Goal: Task Accomplishment & Management: Use online tool/utility

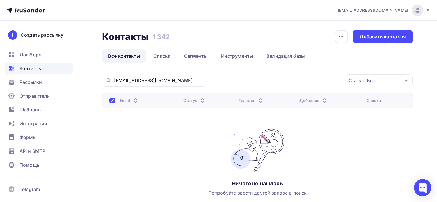
click at [233, 77] on div "Статус: Все Статус Новый Активный Не существует Переполнен Недоступен Отписан О…" at bounding box center [312, 80] width 202 height 13
click at [166, 82] on input "[EMAIL_ADDRESS][DOMAIN_NAME]" at bounding box center [159, 80] width 90 height 6
click at [157, 80] on input "[EMAIL_ADDRESS][DOMAIN_NAME]" at bounding box center [159, 80] width 90 height 6
click at [31, 82] on span "Рассылки" at bounding box center [31, 82] width 22 height 7
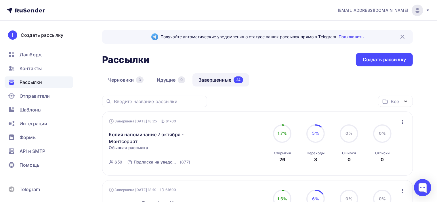
scroll to position [29, 0]
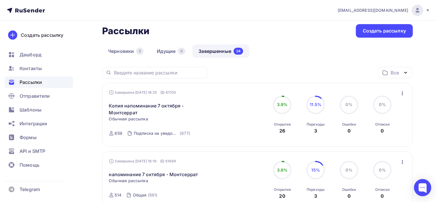
click at [404, 90] on icon "button" at bounding box center [402, 93] width 7 height 7
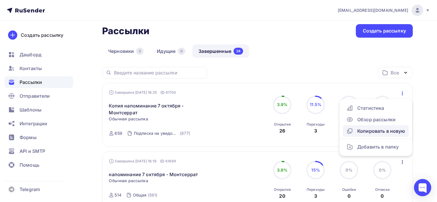
click at [389, 130] on div "Копировать в новую" at bounding box center [375, 131] width 59 height 7
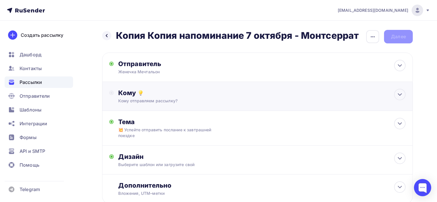
click at [187, 98] on div "Кому отправляем рассылку?" at bounding box center [247, 101] width 258 height 6
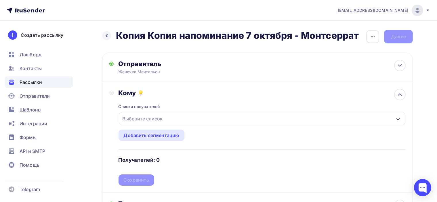
click at [166, 118] on div "Выберите список" at bounding box center [262, 118] width 286 height 13
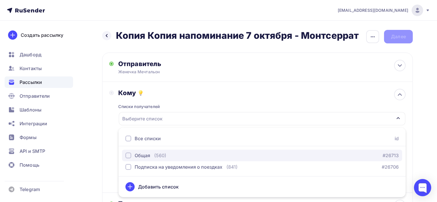
click at [149, 157] on div "Общая" at bounding box center [143, 155] width 16 height 7
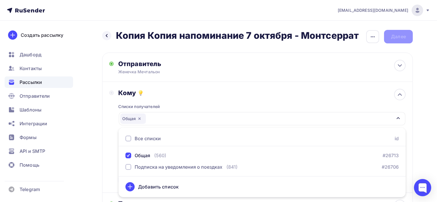
click at [107, 113] on div "Кому Списки получателей Общая Все списки id Общая (560) #26713 Подписка на увед…" at bounding box center [257, 137] width 310 height 111
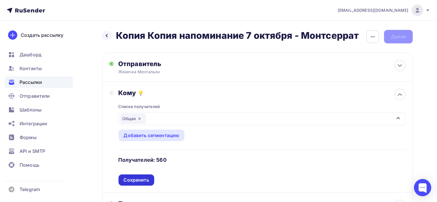
click at [138, 180] on div "Сохранить" at bounding box center [136, 180] width 25 height 7
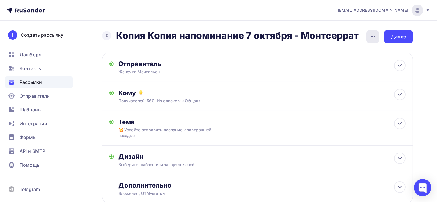
click at [376, 37] on div "button" at bounding box center [372, 36] width 13 height 13
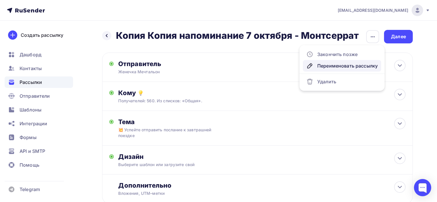
click at [347, 63] on div "Переименовать рассылку" at bounding box center [341, 65] width 71 height 7
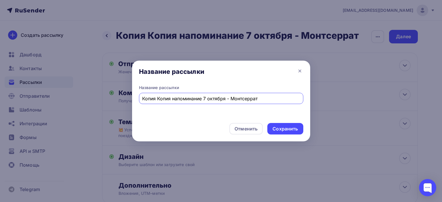
drag, startPoint x: 269, startPoint y: 97, endPoint x: 124, endPoint y: 92, distance: 144.7
click at [124, 92] on div "Название рассылки Название рассылки Копия Копия напоминание 7 октября - Монтсер…" at bounding box center [221, 101] width 442 height 202
paste input "💥Две мощные святыни [PERSON_NAME]"
type input "💥Две мощные святыни [PERSON_NAME]"
click at [288, 129] on div "Сохранить" at bounding box center [284, 129] width 25 height 7
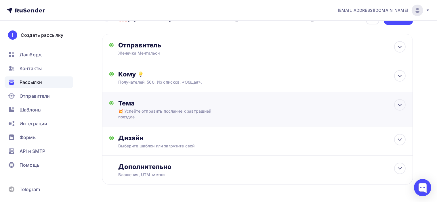
scroll to position [29, 0]
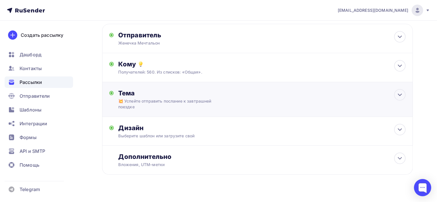
click at [226, 100] on div "Тема 💥 Успейте отправить послание к завтрашней поездке Тема * 💥 Успейте отправи…" at bounding box center [175, 99] width 114 height 21
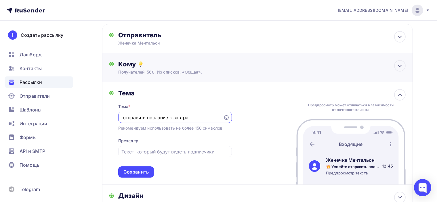
scroll to position [0, 0]
paste input "Две мощные святыни [PERSON_NAME]"
type input "💥Две мощные святыни [PERSON_NAME]"
click at [233, 100] on div "Тема Тема * 💥Две мощные святыни Кипра Рекомендуем использовать не более 150 сим…" at bounding box center [257, 133] width 310 height 103
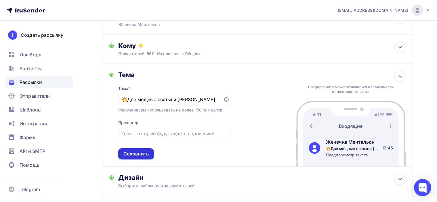
scroll to position [57, 0]
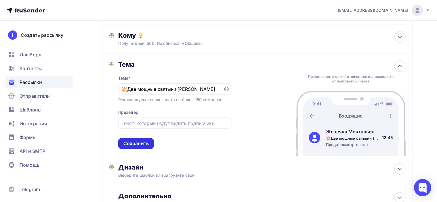
click at [146, 143] on div "Сохранить" at bounding box center [135, 143] width 25 height 7
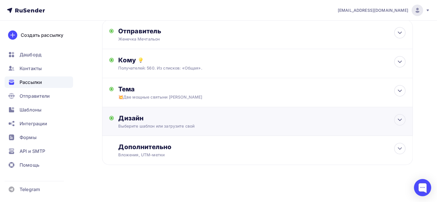
scroll to position [32, 0]
click at [222, 118] on div "Дизайн" at bounding box center [261, 119] width 287 height 8
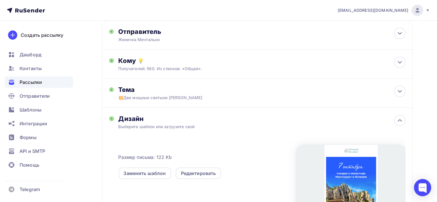
scroll to position [57, 0]
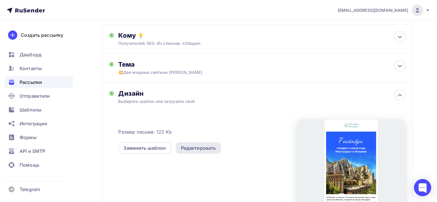
click at [201, 152] on div "Редактировать" at bounding box center [198, 147] width 45 height 11
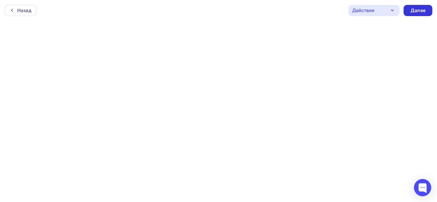
click at [427, 9] on div "Далее" at bounding box center [417, 10] width 29 height 11
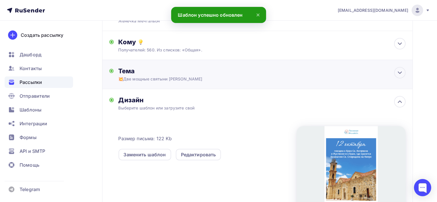
scroll to position [57, 0]
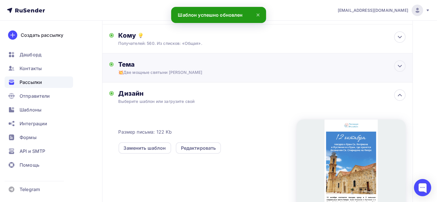
click at [226, 67] on div "Тема" at bounding box center [175, 64] width 114 height 8
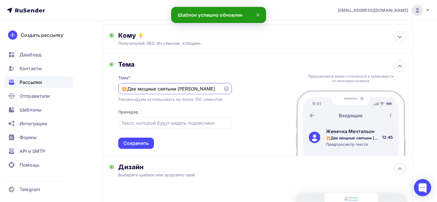
scroll to position [0, 0]
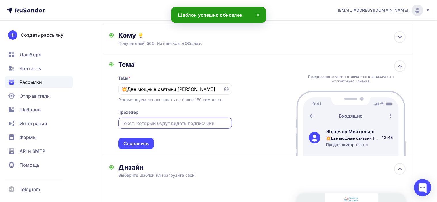
click at [195, 120] on input "text" at bounding box center [174, 123] width 107 height 7
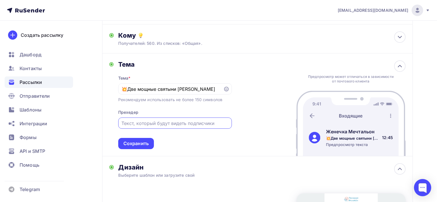
paste input "Отправьте Послание к Киприану и Устинии, к Св. Спиридону Тримифунтскому"
click at [251, 111] on div "Тема Тема * 💥Две мощные святыни Кипра Рекомендуем использовать не более 150 сим…" at bounding box center [257, 104] width 310 height 103
click at [202, 122] on input "Отправьте Послание к Киприану и Устинии, к Св. Спиридону Тримифунтскому" at bounding box center [174, 123] width 107 height 7
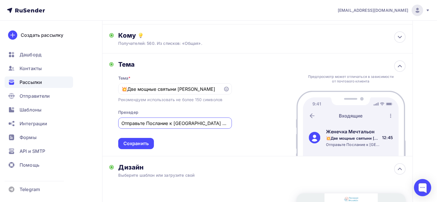
type input "Отправьте Послание к [GEOGRAPHIC_DATA] и Иустинии, к Св. Спиридону Тримифунтско…"
click at [251, 98] on div "Тема Тема * 💥Две мощные святыни Кипра Рекомендуем использовать не более 150 сим…" at bounding box center [257, 104] width 310 height 103
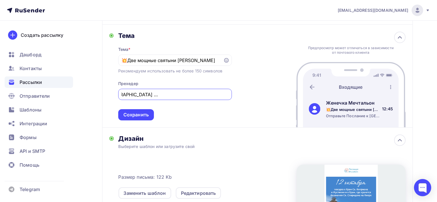
scroll to position [0, 74]
drag, startPoint x: 197, startPoint y: 93, endPoint x: 191, endPoint y: 95, distance: 6.2
click at [203, 95] on input "Отправьте Послание к [GEOGRAPHIC_DATA] и Иустинии, к Св. Спиридону Тримифунтско…" at bounding box center [174, 94] width 107 height 7
click at [160, 94] on input "Отправьте Послание к [GEOGRAPHIC_DATA] и Иустинии, к Св. Спиридону Тримифунтско…" at bounding box center [174, 94] width 107 height 7
click at [149, 95] on input "Отправьте Послание к [GEOGRAPHIC_DATA] и Иустинии, к Св. Спиридону Тримифунтско…" at bounding box center [174, 94] width 107 height 7
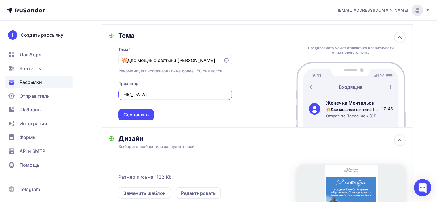
click at [159, 93] on input "Отправьте Послание к [GEOGRAPHIC_DATA] и Иустинии, к Св. Спиридону Тримифунтско…" at bounding box center [174, 94] width 107 height 7
drag, startPoint x: 200, startPoint y: 95, endPoint x: 230, endPoint y: 95, distance: 30.5
click at [230, 95] on div "Отправьте Послание к [GEOGRAPHIC_DATA] и Иустинии, к Св. Спиридону Тримифунтско…" at bounding box center [175, 94] width 114 height 11
click at [237, 106] on div "Тема Тема * 💥Две мощные святыни Кипра Рекомендуем использовать не более 150 сим…" at bounding box center [257, 76] width 310 height 103
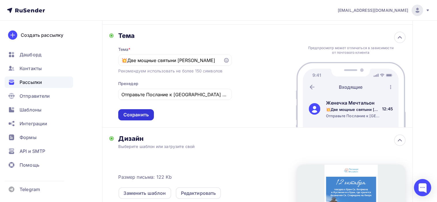
click at [139, 116] on div "Сохранить" at bounding box center [135, 115] width 25 height 7
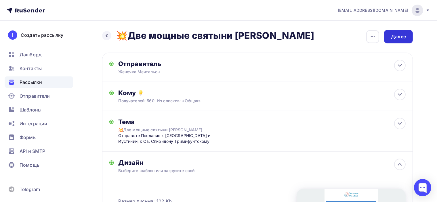
click at [400, 34] on div "Далее" at bounding box center [398, 36] width 15 height 7
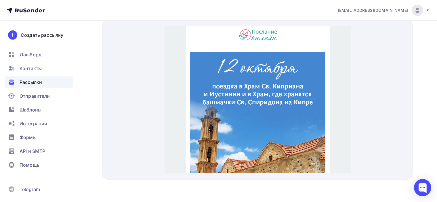
scroll to position [86, 0]
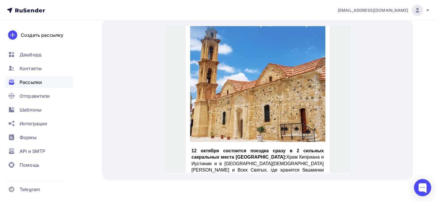
click at [269, 80] on img at bounding box center [257, 50] width 135 height 169
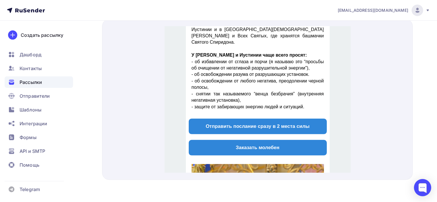
scroll to position [230, 0]
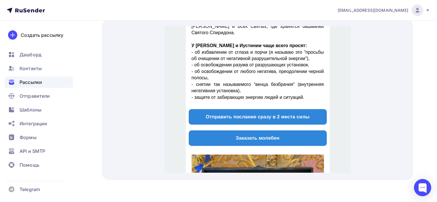
click at [253, 107] on span "Отправить послание сразу в 2 места силы" at bounding box center [257, 109] width 104 height 5
click at [269, 124] on span "Заказать молебен" at bounding box center [257, 132] width 138 height 16
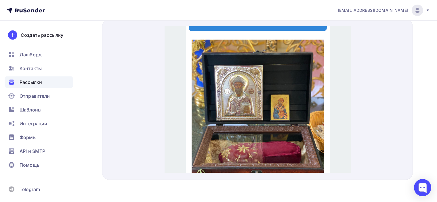
scroll to position [431, 0]
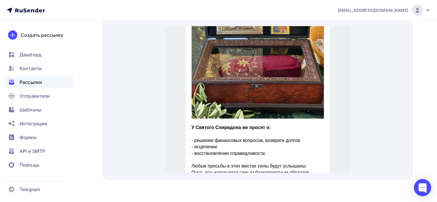
click at [283, 73] on img at bounding box center [257, 29] width 132 height 165
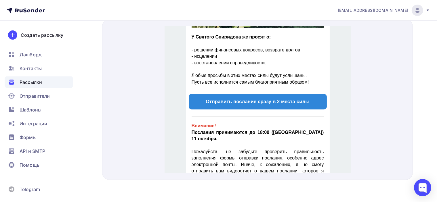
scroll to position [575, 0]
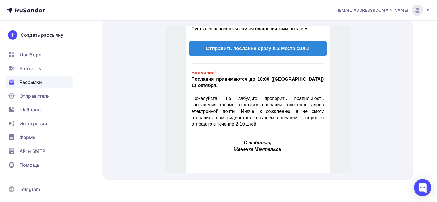
click at [258, 39] on strong "Отправить послание сразу в 2 места силы" at bounding box center [257, 41] width 104 height 5
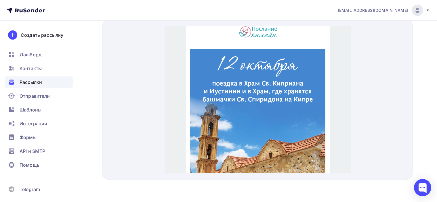
scroll to position [0, 0]
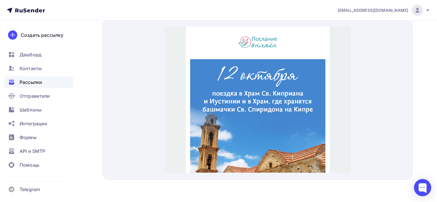
click at [367, 93] on div at bounding box center [257, 99] width 310 height 161
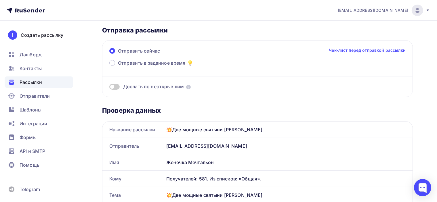
scroll to position [27, 0]
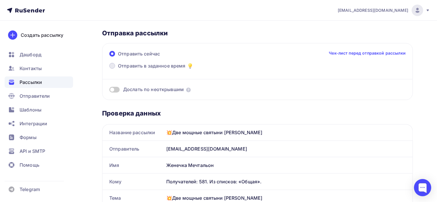
click at [130, 63] on span "Отправить в заданное время" at bounding box center [152, 65] width 68 height 7
click at [118, 69] on input "Отправить в заданное время" at bounding box center [118, 69] width 0 height 0
click at [112, 66] on span at bounding box center [112, 66] width 6 height 6
click at [118, 69] on input "Отправить в заданное время" at bounding box center [118, 69] width 0 height 0
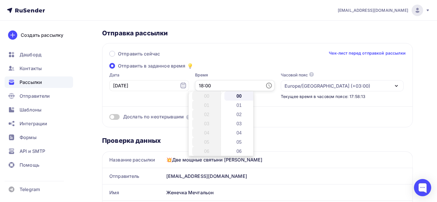
drag, startPoint x: 199, startPoint y: 85, endPoint x: 202, endPoint y: 85, distance: 3.4
click at [202, 85] on input "18:00" at bounding box center [235, 85] width 80 height 11
type input "18:20"
click at [221, 59] on div "Отправить сейчас Чек-лист перед отправкой рассылки" at bounding box center [257, 56] width 296 height 12
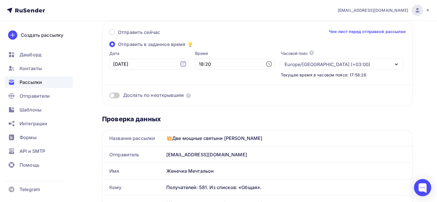
scroll to position [0, 0]
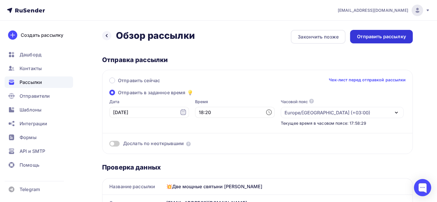
click at [375, 37] on div "Отправить рассылку" at bounding box center [381, 36] width 49 height 7
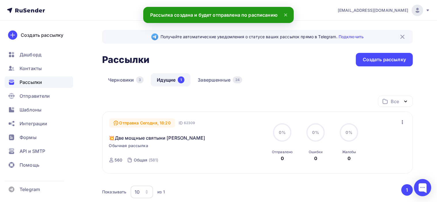
click at [404, 121] on icon "button" at bounding box center [402, 122] width 7 height 7
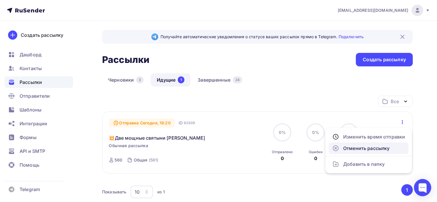
click at [383, 148] on div "Отменить рассылку" at bounding box center [368, 148] width 73 height 7
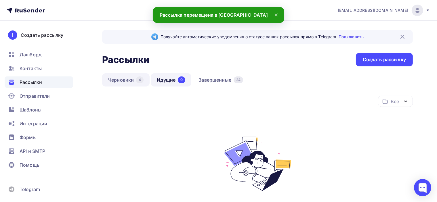
click at [127, 81] on link "Черновики 4" at bounding box center [125, 79] width 47 height 13
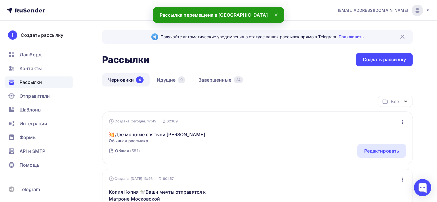
scroll to position [29, 0]
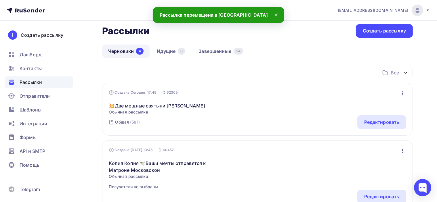
click at [402, 91] on icon "button" at bounding box center [402, 93] width 1 height 4
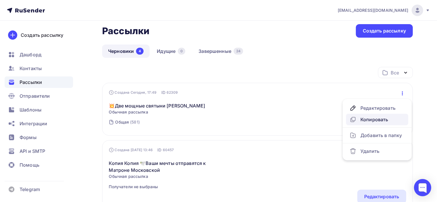
click at [378, 121] on div "Копировать" at bounding box center [376, 119] width 55 height 7
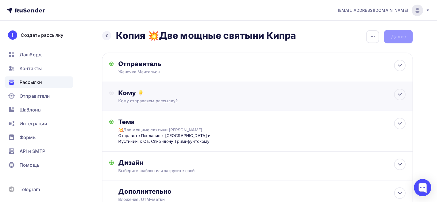
click at [188, 96] on div "Кому" at bounding box center [261, 93] width 287 height 8
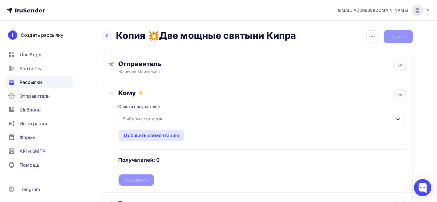
click at [184, 117] on div "Выберите список" at bounding box center [262, 118] width 286 height 13
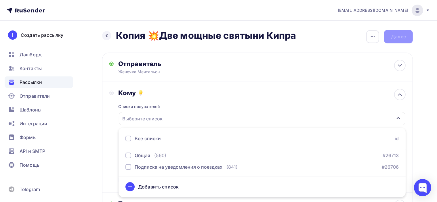
scroll to position [29, 0]
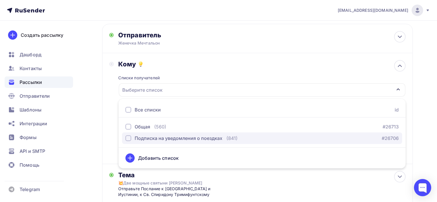
click at [147, 137] on div "Подписка на уведомления о поездках" at bounding box center [179, 138] width 88 height 7
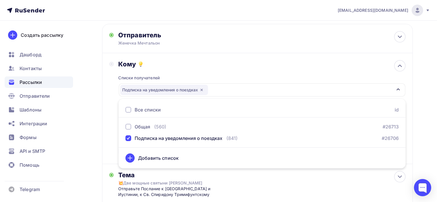
click at [246, 66] on div "Кому" at bounding box center [261, 64] width 287 height 8
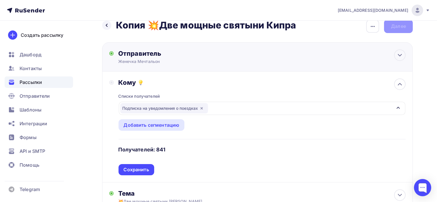
scroll to position [0, 0]
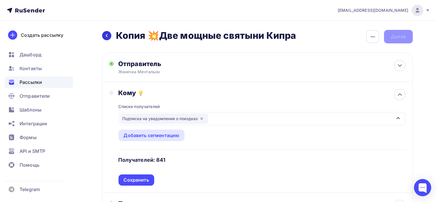
click at [103, 34] on div at bounding box center [106, 35] width 9 height 9
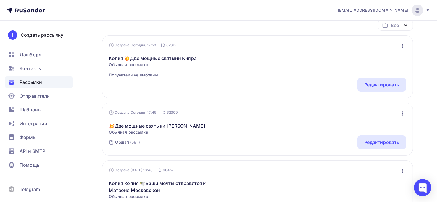
scroll to position [86, 0]
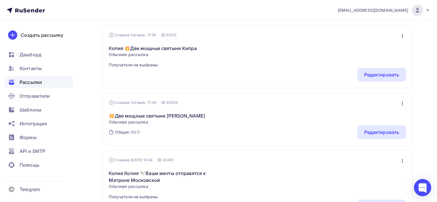
click at [402, 101] on icon "button" at bounding box center [402, 103] width 1 height 4
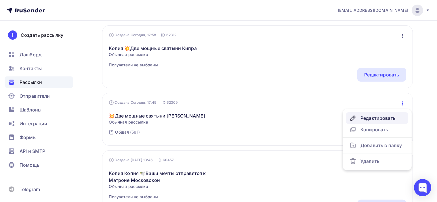
click at [379, 115] on div "Редактировать" at bounding box center [376, 118] width 55 height 7
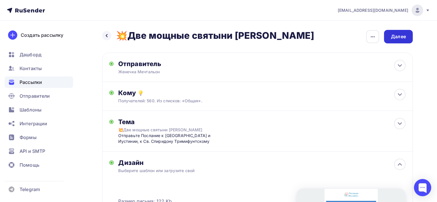
click at [408, 35] on div "Далее" at bounding box center [398, 37] width 29 height 14
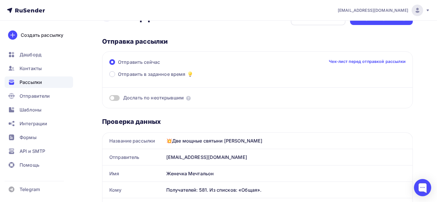
scroll to position [29, 0]
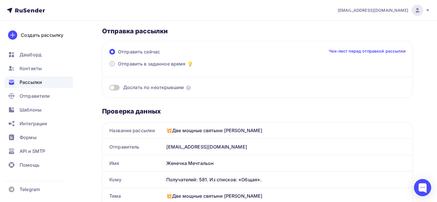
click at [139, 60] on span "Отправить в заданное время" at bounding box center [152, 63] width 68 height 7
click at [118, 67] on input "Отправить в заданное время" at bounding box center [118, 67] width 0 height 0
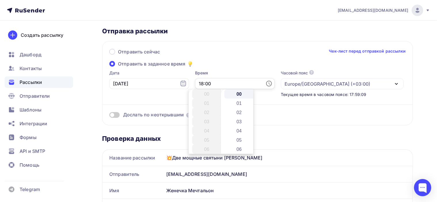
click at [224, 82] on input "18:00" at bounding box center [235, 83] width 80 height 11
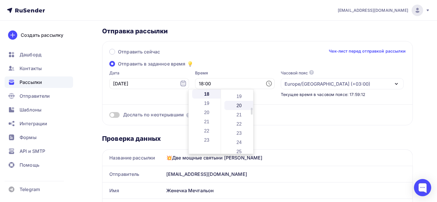
click at [239, 107] on li "20" at bounding box center [239, 105] width 30 height 9
type input "18:20"
click at [273, 49] on div "Отправить сейчас Чек-лист перед отправкой рассылки" at bounding box center [257, 54] width 296 height 12
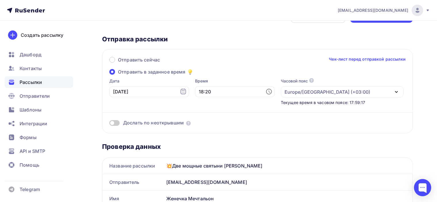
scroll to position [0, 0]
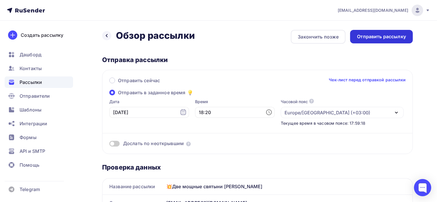
click at [393, 31] on div "Отправить рассылку" at bounding box center [381, 37] width 63 height 14
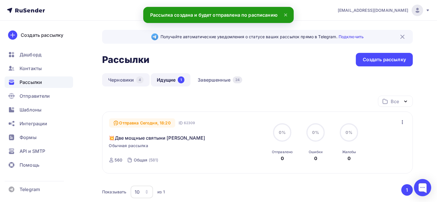
click at [119, 80] on link "Черновики 4" at bounding box center [125, 79] width 47 height 13
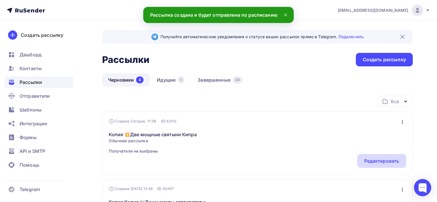
click at [379, 161] on div "Редактировать" at bounding box center [381, 161] width 35 height 7
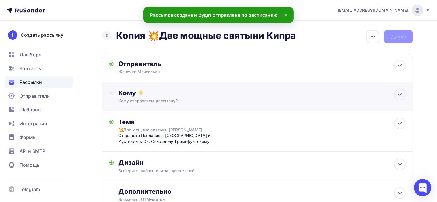
click at [194, 98] on div "Кому отправляем рассылку?" at bounding box center [247, 101] width 258 height 6
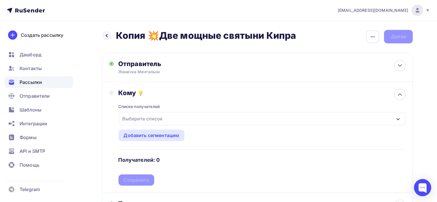
click at [162, 122] on div "Выберите список" at bounding box center [142, 119] width 45 height 10
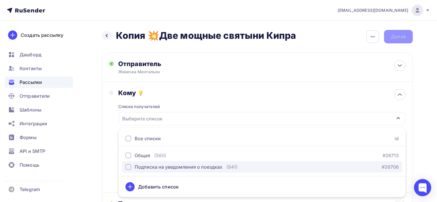
click at [162, 170] on button "Подписка на уведомления о поездках (841) #26706" at bounding box center [262, 166] width 280 height 11
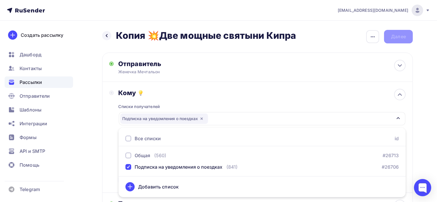
click at [232, 95] on div "Кому" at bounding box center [261, 93] width 287 height 8
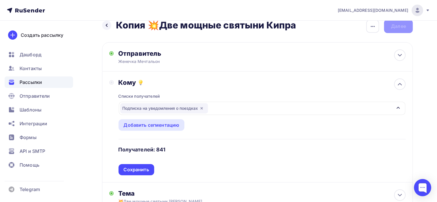
scroll to position [29, 0]
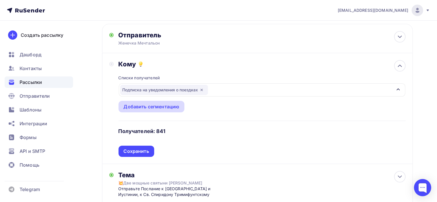
click at [163, 104] on div "Добавить сегментацию" at bounding box center [152, 106] width 56 height 7
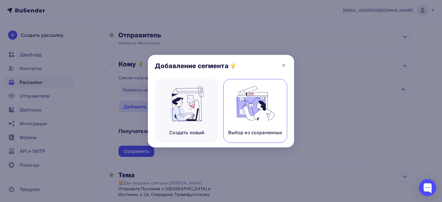
click at [267, 105] on img at bounding box center [255, 104] width 39 height 36
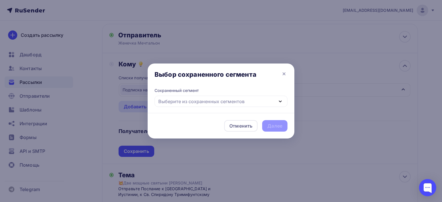
click at [268, 100] on div "Выберите из сохраненных сегментов" at bounding box center [220, 101] width 133 height 11
click at [270, 97] on div "Выберите из сохраненных сегментов" at bounding box center [220, 101] width 133 height 11
click at [244, 122] on div "Отменить" at bounding box center [240, 125] width 33 height 11
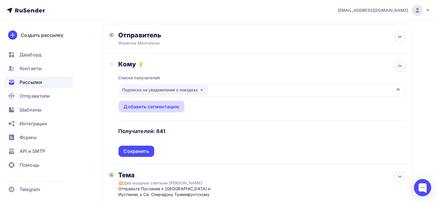
click at [171, 106] on div "Добавить сегментацию" at bounding box center [152, 106] width 56 height 7
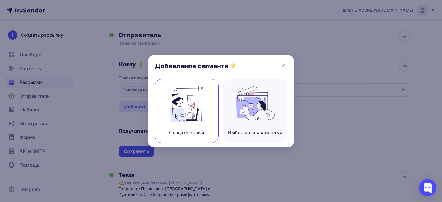
click at [190, 103] on img at bounding box center [186, 104] width 39 height 36
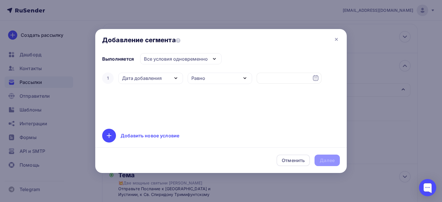
click at [156, 78] on div "Дата добавления" at bounding box center [142, 78] width 40 height 7
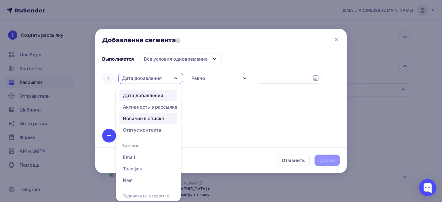
click at [157, 116] on div "Наличие в списке" at bounding box center [143, 118] width 41 height 7
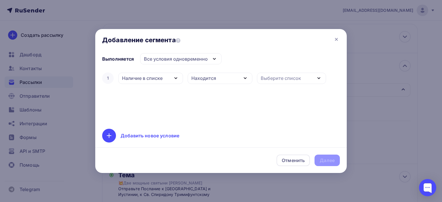
click at [213, 80] on div "Находится" at bounding box center [203, 78] width 25 height 7
click at [209, 108] on div "Не находится" at bounding box center [208, 106] width 32 height 7
click at [296, 75] on div "Выберите список" at bounding box center [280, 78] width 40 height 7
click at [285, 115] on div "Общая" at bounding box center [286, 115] width 51 height 7
click at [324, 159] on div "Далее" at bounding box center [326, 160] width 15 height 7
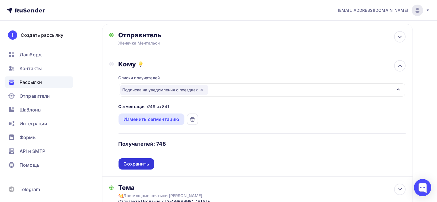
click at [137, 167] on div "Сохранить" at bounding box center [136, 163] width 36 height 11
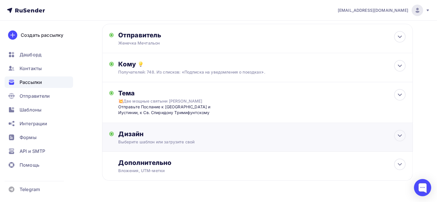
click at [266, 134] on div "Дизайн" at bounding box center [261, 134] width 287 height 8
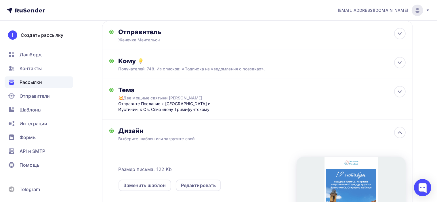
scroll to position [0, 0]
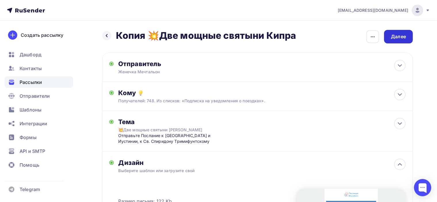
click at [402, 38] on div "Далее" at bounding box center [398, 36] width 15 height 7
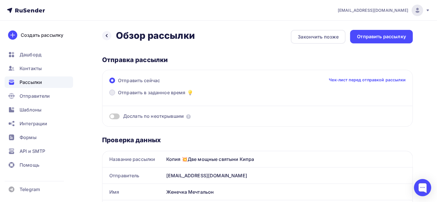
click at [166, 91] on span "Отправить в заданное время" at bounding box center [152, 92] width 68 height 7
click at [118, 96] on input "Отправить в заданное время" at bounding box center [118, 96] width 0 height 0
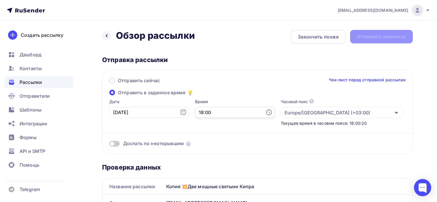
click at [219, 116] on input "18:00" at bounding box center [235, 112] width 80 height 11
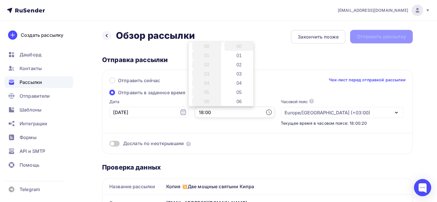
scroll to position [166, 0]
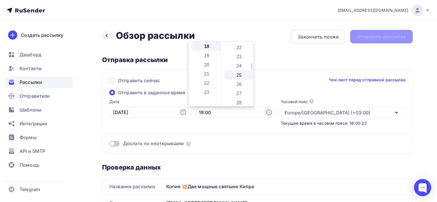
click at [239, 72] on li "25" at bounding box center [239, 74] width 30 height 9
type input "18:25"
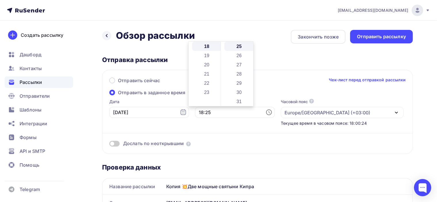
click at [294, 81] on div "Отправить сейчас Чек-лист перед отправкой рассылки" at bounding box center [257, 83] width 296 height 12
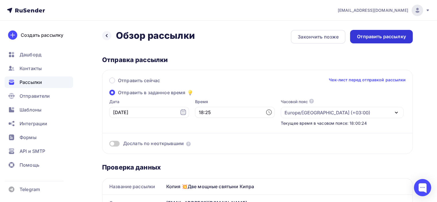
click at [381, 35] on div "Отправить рассылку" at bounding box center [381, 36] width 49 height 7
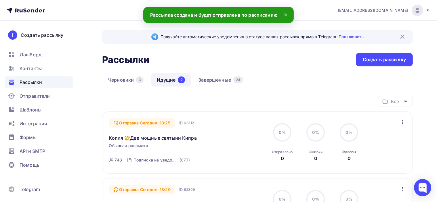
scroll to position [57, 0]
